Goal: Task Accomplishment & Management: Manage account settings

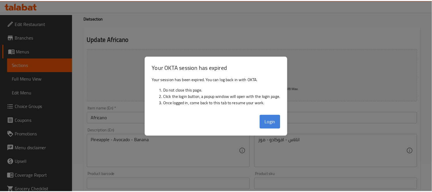
scroll to position [22, 0]
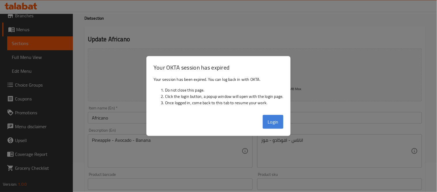
click at [283, 125] on button "Login" at bounding box center [273, 122] width 21 height 14
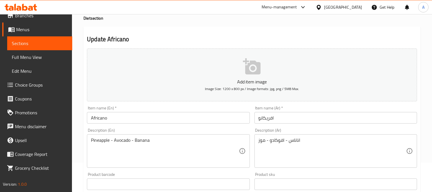
click at [145, 41] on h2 "Update Africano" at bounding box center [252, 39] width 330 height 9
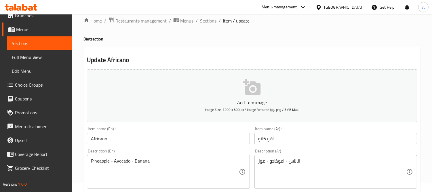
scroll to position [0, 0]
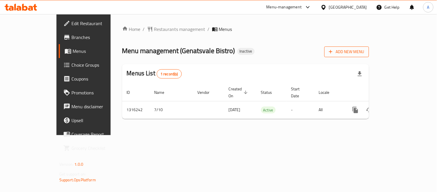
click at [364, 52] on span "Add New Menu" at bounding box center [346, 51] width 35 height 7
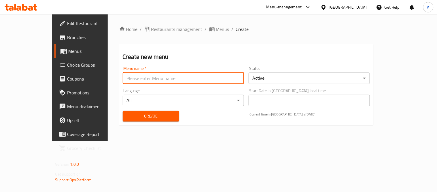
click at [190, 75] on input "text" at bounding box center [183, 78] width 121 height 12
type input "[PERSON_NAME]"
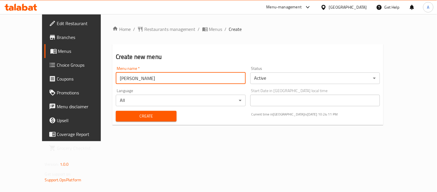
click at [286, 78] on body "​ Menu-management [GEOGRAPHIC_DATA] Get Help A Edit Restaurant Branches Menus C…" at bounding box center [218, 102] width 437 height 177
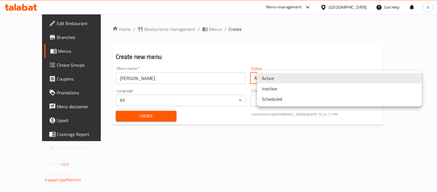
click at [279, 87] on li "Inactive" at bounding box center [339, 88] width 165 height 10
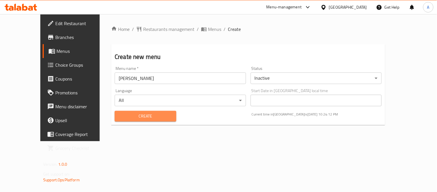
click at [154, 119] on span "Create" at bounding box center [145, 115] width 52 height 7
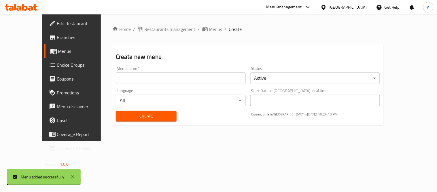
click at [209, 30] on span "Menus" at bounding box center [215, 29] width 13 height 7
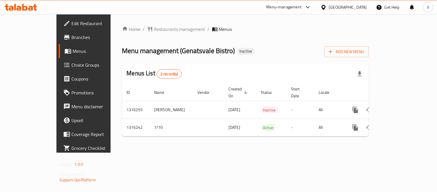
click at [71, 38] on span "Branches" at bounding box center [97, 37] width 53 height 7
